Goal: Information Seeking & Learning: Learn about a topic

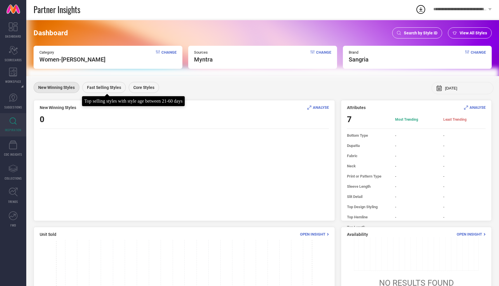
click at [101, 86] on span "Fast Selling Styles" at bounding box center [104, 87] width 34 height 5
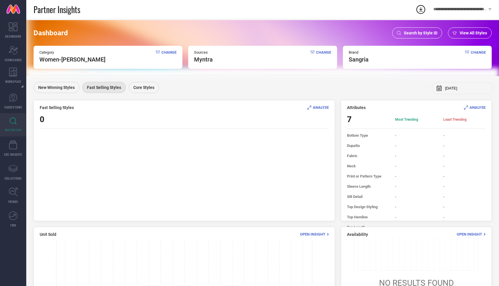
click at [163, 54] on span "Change" at bounding box center [168, 56] width 15 height 13
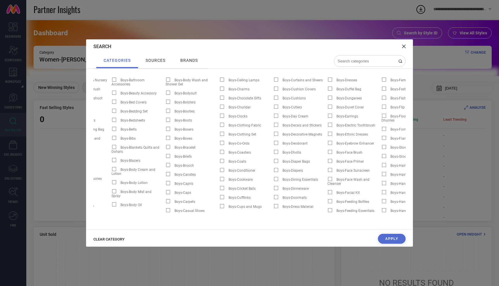
scroll to position [0, 93]
click at [403, 46] on icon at bounding box center [403, 46] width 3 height 3
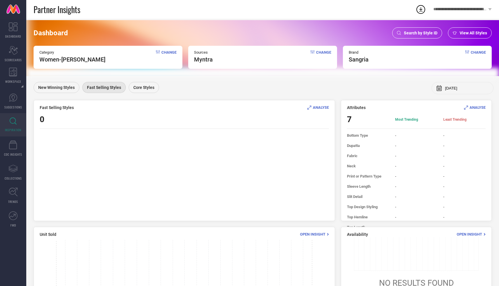
click at [315, 106] on span "ANALYSE" at bounding box center [321, 107] width 16 height 4
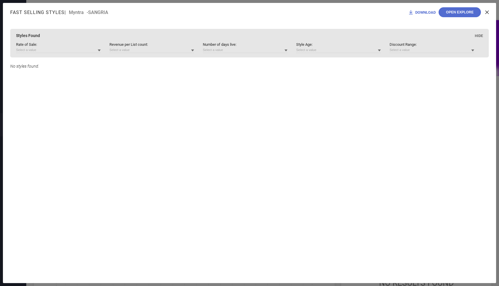
click at [99, 51] on icon at bounding box center [99, 51] width 3 height 2
click at [145, 58] on div "Styles Found Hide Rate of Sale : Greater than 2 Greater than 3 Greater than 4 G…" at bounding box center [249, 155] width 478 height 253
click at [186, 53] on input at bounding box center [151, 50] width 85 height 6
click at [487, 12] on icon at bounding box center [486, 11] width 3 height 3
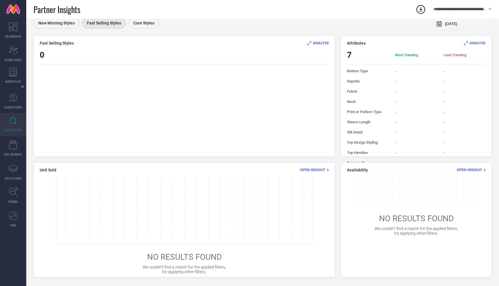
scroll to position [0, 0]
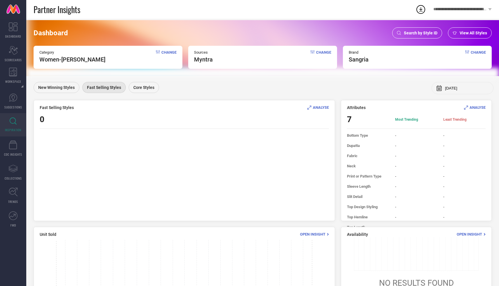
click at [231, 93] on div "New Winning Styles Fast Selling Styles Core Styles [DATE]" at bounding box center [263, 88] width 458 height 12
click at [74, 89] on span "New Winning Styles" at bounding box center [56, 87] width 36 height 5
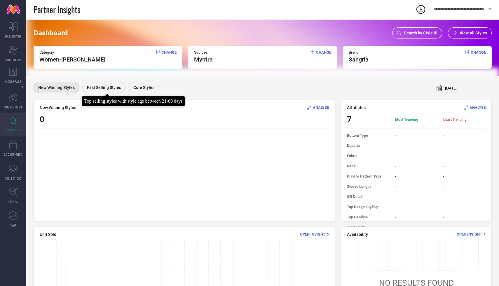
click at [108, 88] on span "Fast Selling Styles" at bounding box center [104, 87] width 34 height 5
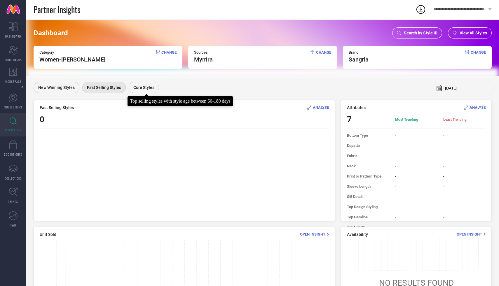
click at [144, 89] on span "Core Styles" at bounding box center [143, 87] width 21 height 5
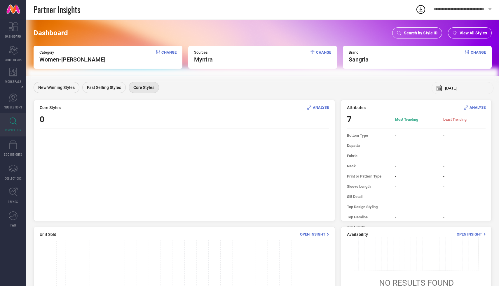
click at [446, 88] on input "[DATE]" at bounding box center [467, 88] width 44 height 4
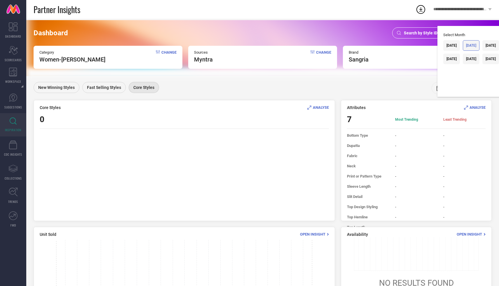
scroll to position [0, 6]
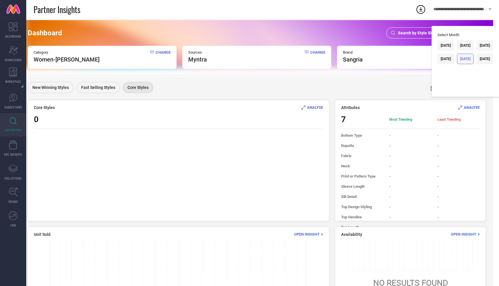
click at [465, 56] on div "[DATE]" at bounding box center [465, 59] width 17 height 10
type input "[DATE]"
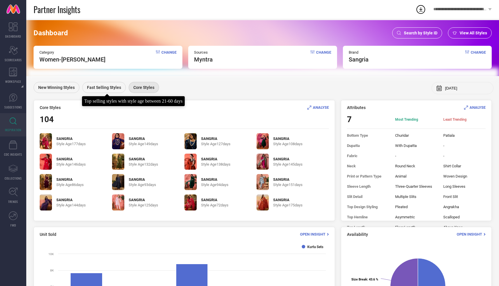
click at [94, 89] on span "Fast Selling Styles" at bounding box center [104, 87] width 34 height 5
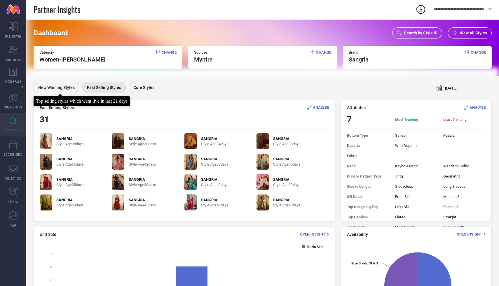
click at [68, 87] on span "New Winning Styles" at bounding box center [56, 87] width 36 height 5
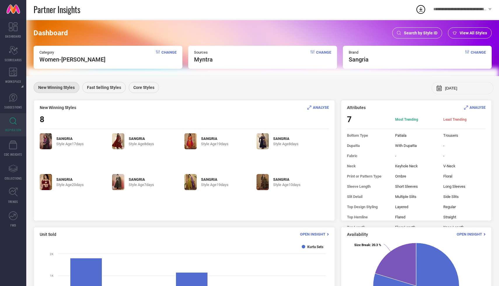
click at [174, 52] on span "Change" at bounding box center [168, 56] width 15 height 13
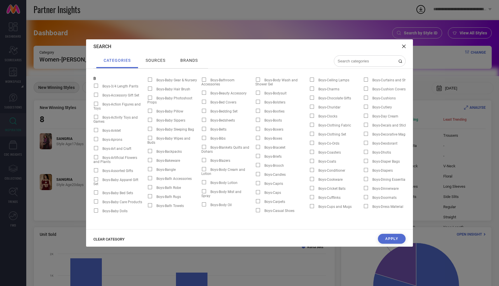
click at [155, 58] on span "sources" at bounding box center [155, 60] width 20 height 5
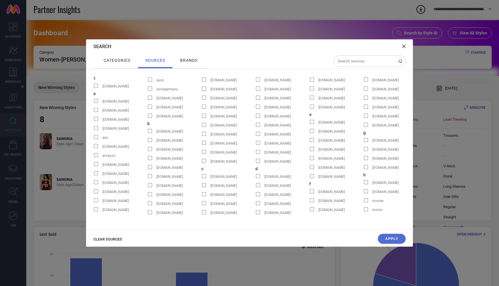
click at [183, 59] on span "brands" at bounding box center [188, 60] width 17 height 5
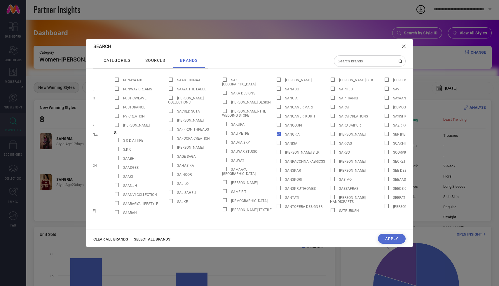
scroll to position [0, 6656]
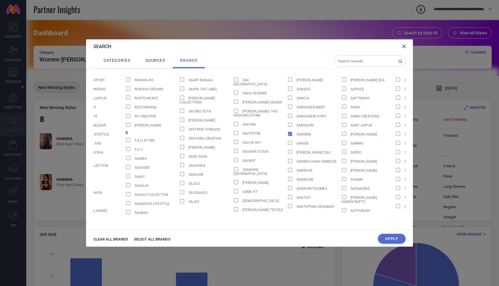
click at [113, 60] on span "categories" at bounding box center [117, 60] width 27 height 5
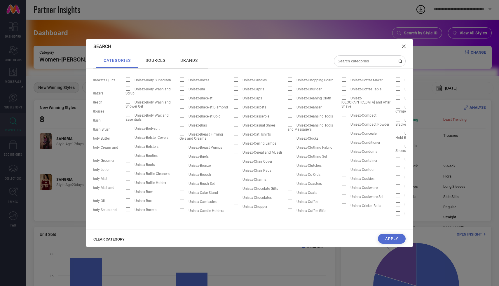
click at [357, 58] on div at bounding box center [370, 60] width 72 height 11
click at [346, 61] on input at bounding box center [366, 61] width 58 height 5
type input "S"
click at [403, 45] on icon at bounding box center [403, 46] width 3 height 3
